Goal: Task Accomplishment & Management: Use online tool/utility

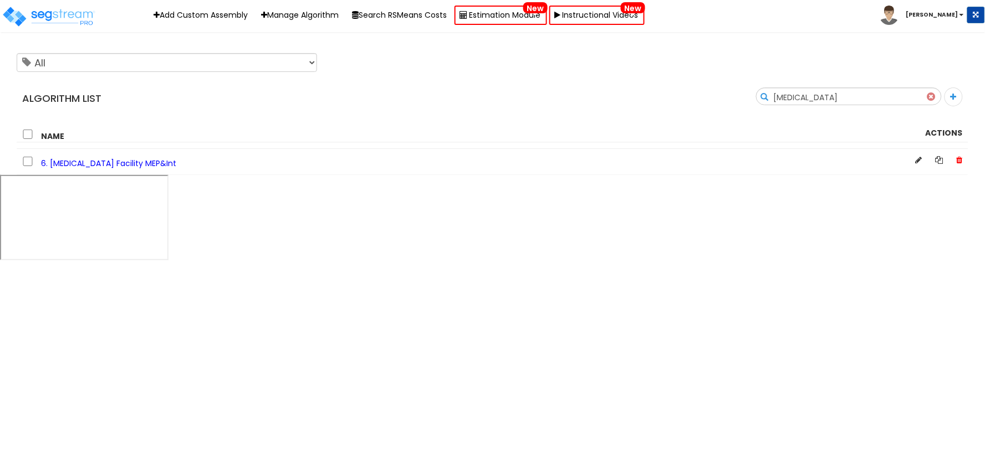
type input "dry cleaning"
click at [68, 167] on span "6. Dry Cleaning Facility MEP&Int" at bounding box center [108, 163] width 135 height 11
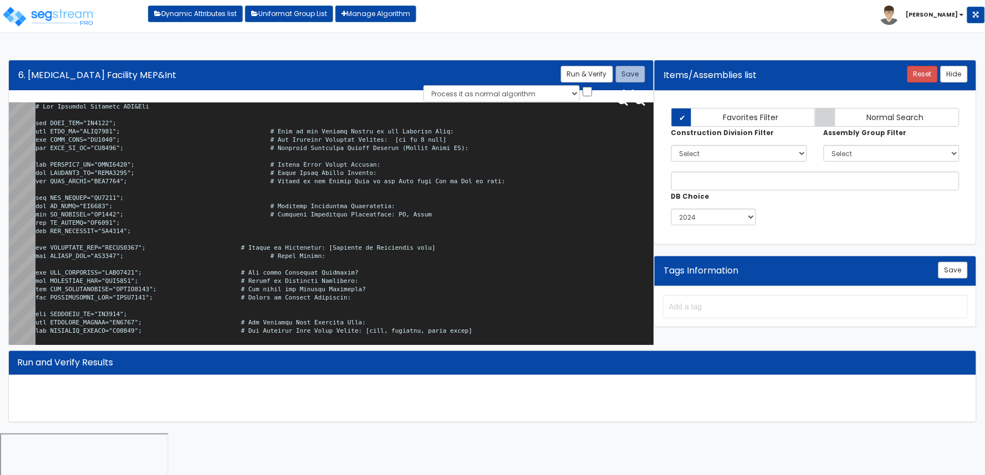
click at [234, 188] on textarea at bounding box center [344, 225] width 618 height 247
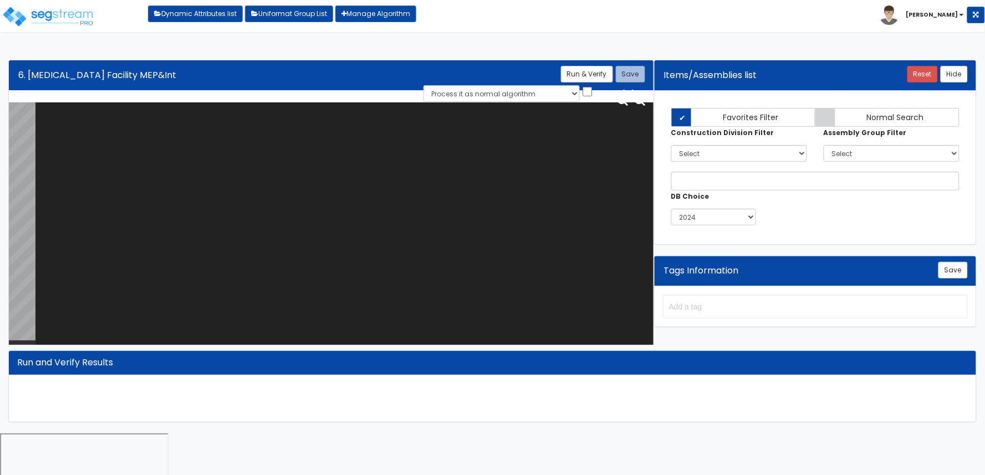
paste textarea "# Dry Cleaning Facility MEP&Int var TNNT_NUM="NU0275"; var BLDG_HT="AEWH0000"; …"
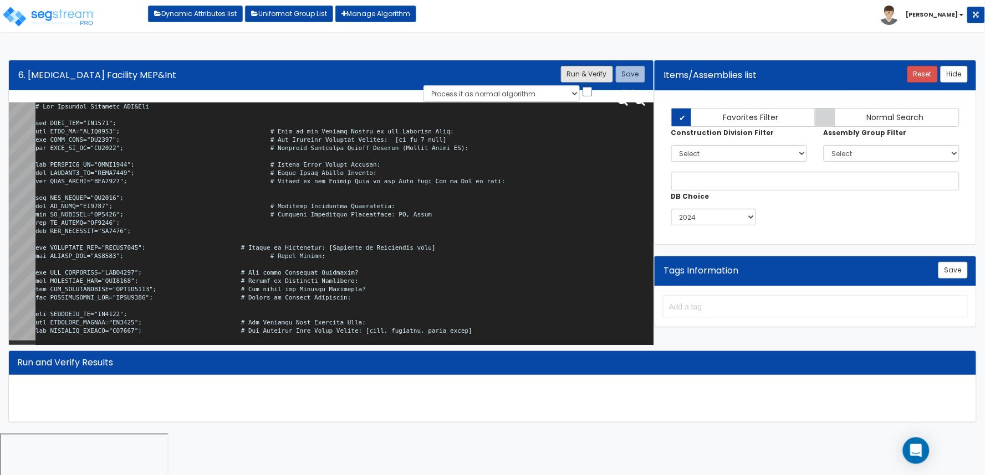
type textarea "# Dry Cleaning Facility MEP&Int var TNNT_NUM="NU0275"; var BLDG_HT="AEWH0000"; …"
click at [582, 76] on button "Run & Verify" at bounding box center [587, 74] width 52 height 17
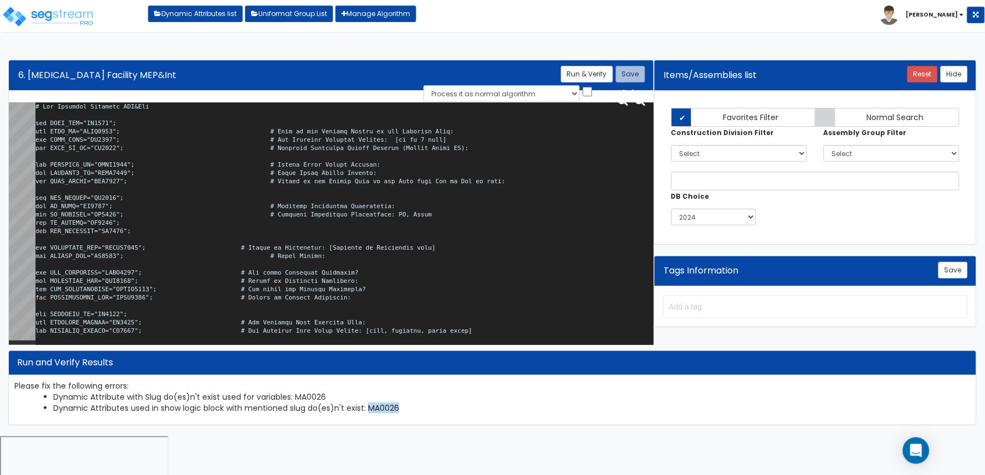
drag, startPoint x: 364, startPoint y: 410, endPoint x: 417, endPoint y: 409, distance: 52.6
click at [417, 409] on li "Dynamic Attributes used in show logic block with mentioned slug do(es)n't exist…" at bounding box center [511, 408] width 917 height 11
click at [575, 79] on button "Run & Verify" at bounding box center [587, 74] width 52 height 17
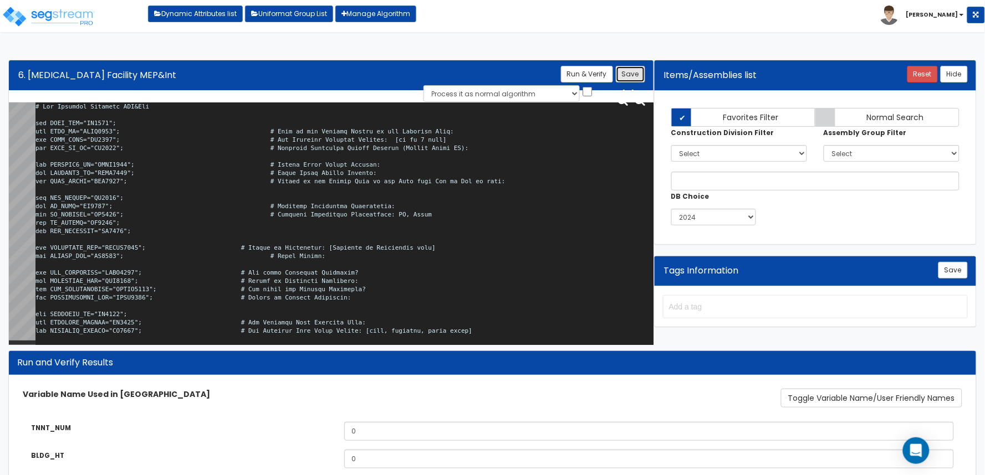
click at [633, 75] on button "Save" at bounding box center [630, 74] width 29 height 17
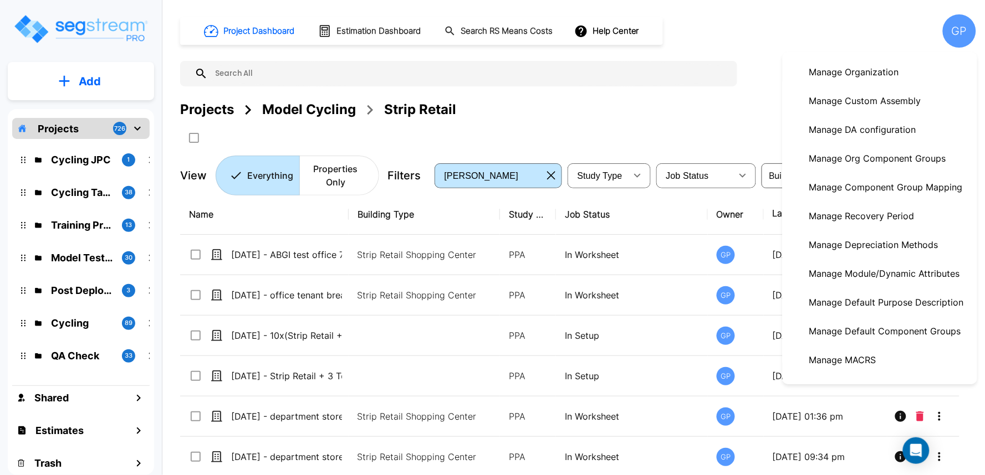
scroll to position [45, 0]
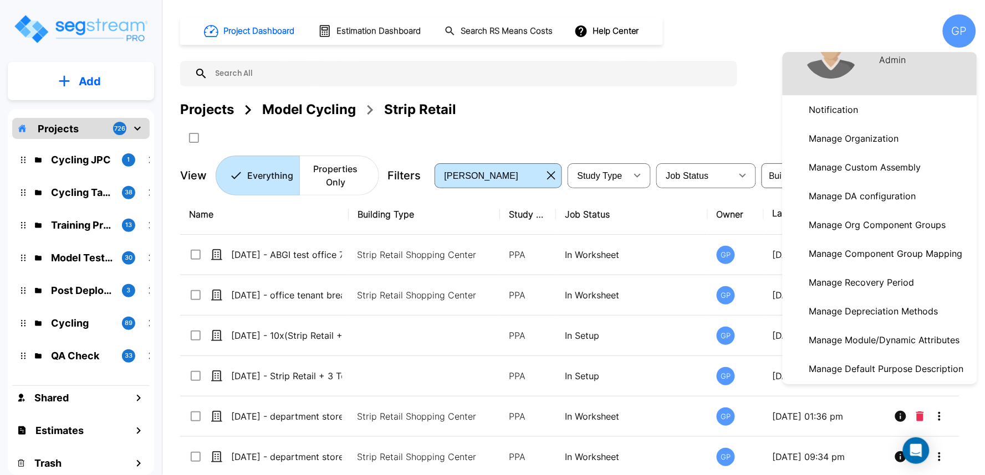
click at [901, 201] on p "Manage DA configuration" at bounding box center [862, 196] width 116 height 22
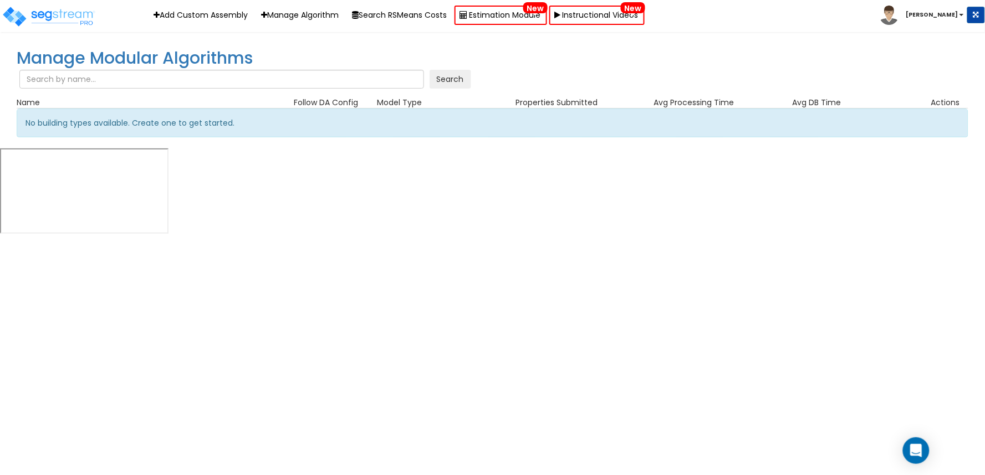
click at [961, 17] on span "[PERSON_NAME]" at bounding box center [923, 13] width 88 height 9
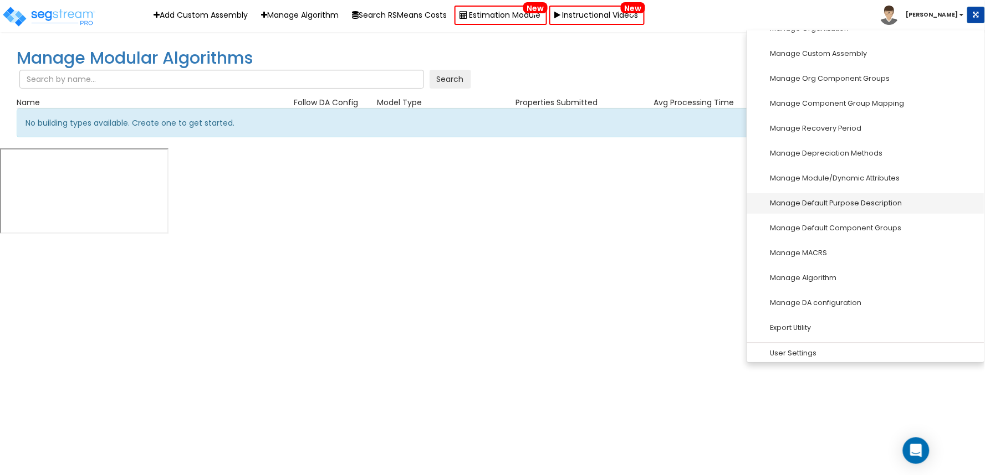
scroll to position [123, 0]
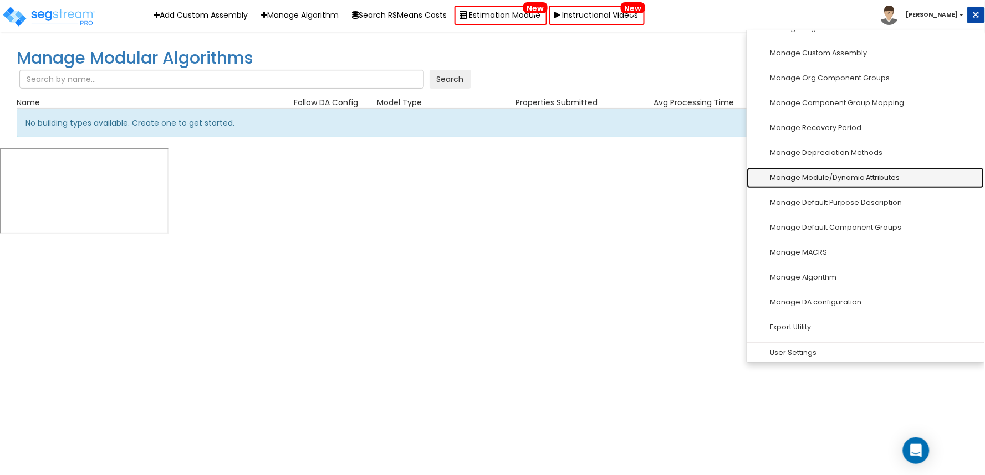
click at [890, 183] on link "Manage Module/Dynamic Attributes" at bounding box center [865, 178] width 237 height 20
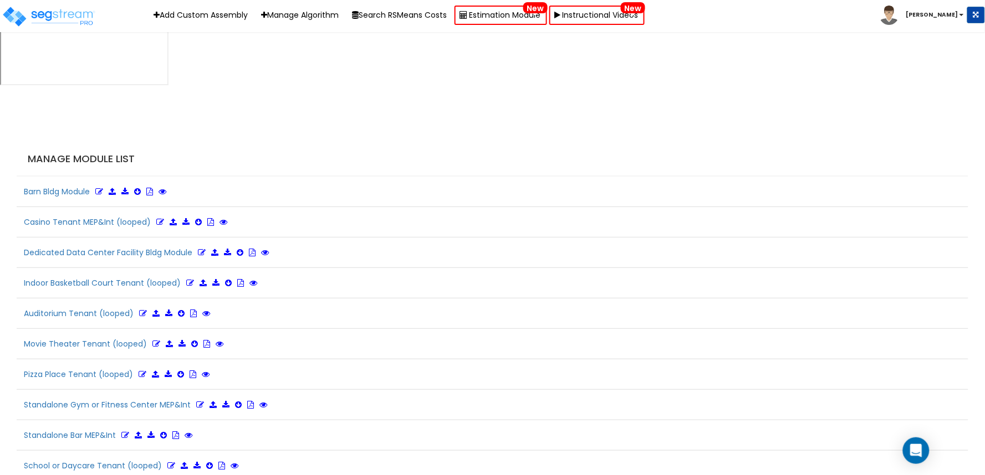
click at [619, 153] on h4 "Manage Module List" at bounding box center [495, 158] width 935 height 11
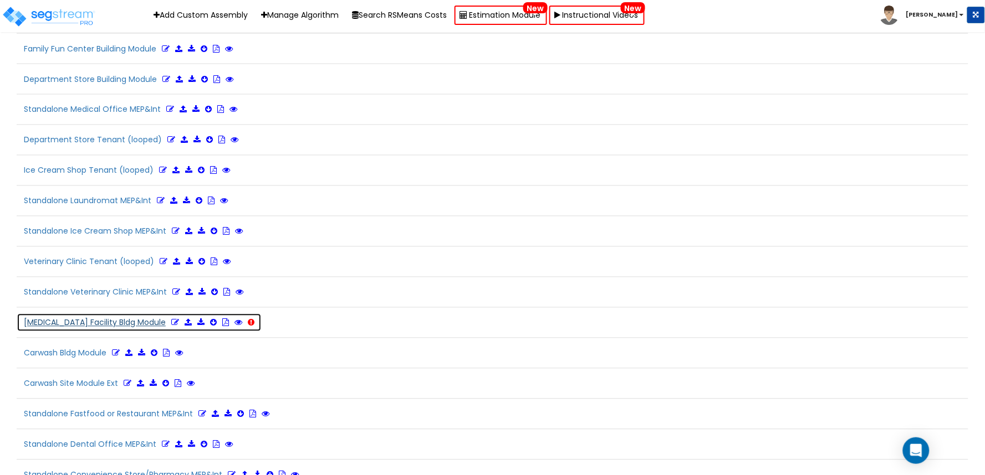
click at [171, 319] on icon at bounding box center [175, 323] width 8 height 8
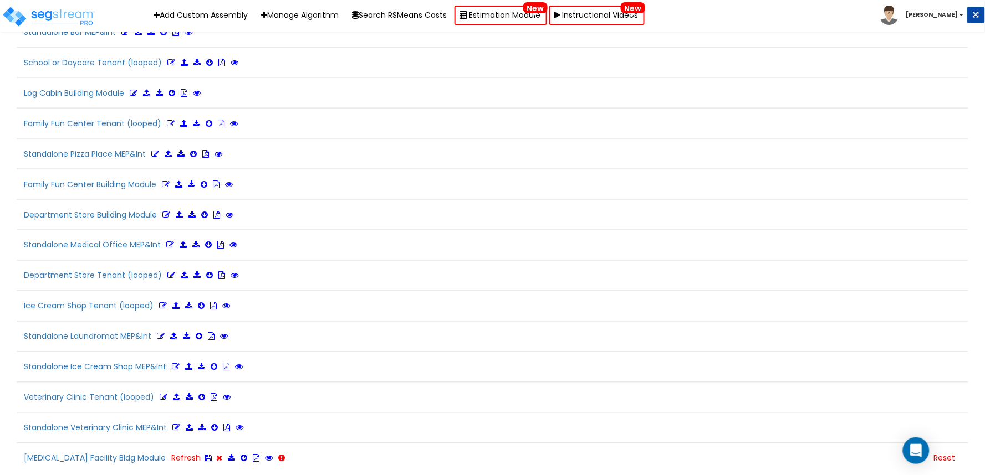
scroll to position [494, 0]
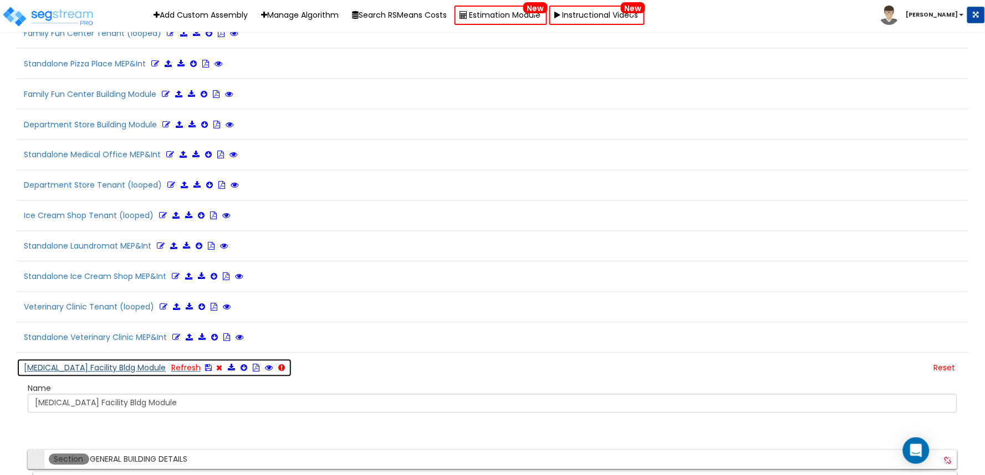
click at [205, 365] on icon at bounding box center [208, 369] width 7 height 8
